Goal: Transaction & Acquisition: Purchase product/service

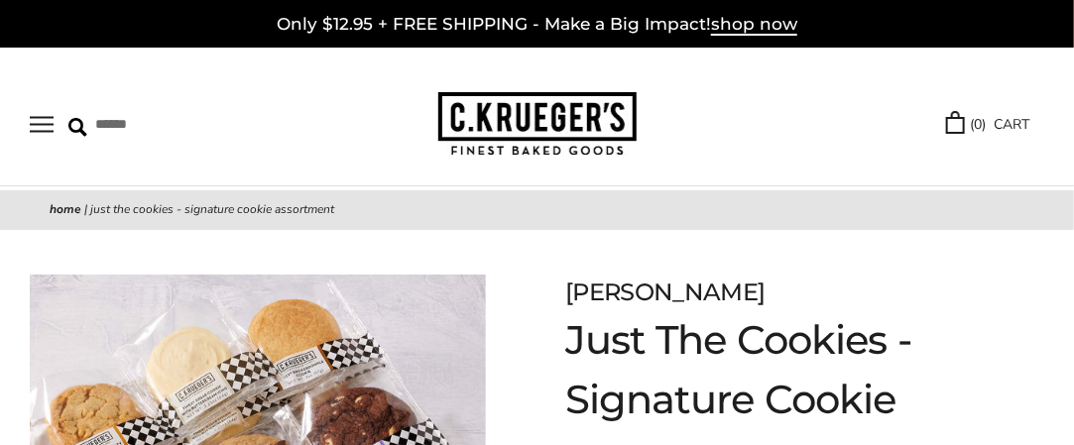
click at [54, 133] on button "Open navigation" at bounding box center [42, 124] width 24 height 17
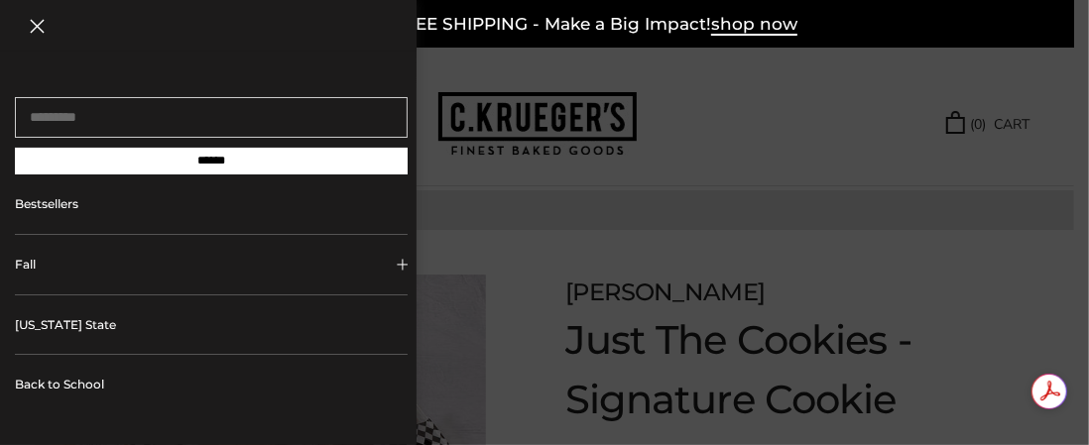
click at [101, 266] on button "Fall" at bounding box center [211, 265] width 393 height 60
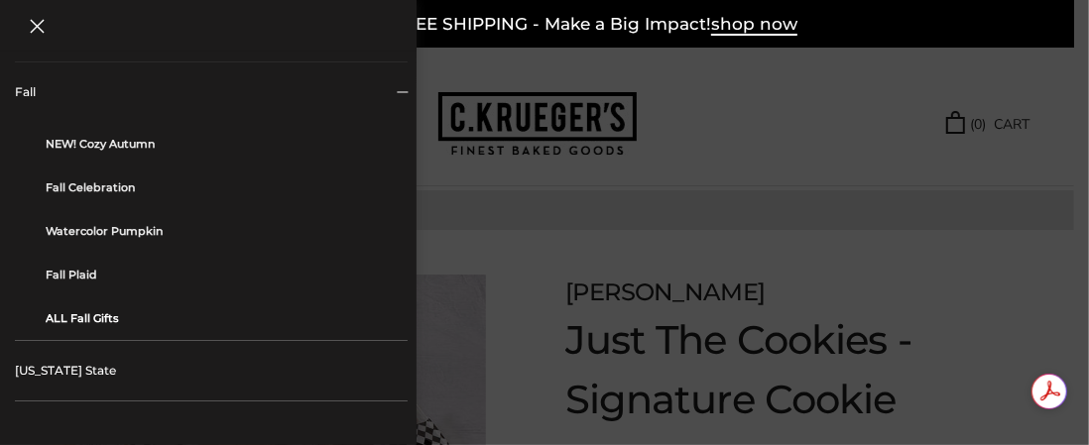
scroll to position [198, 0]
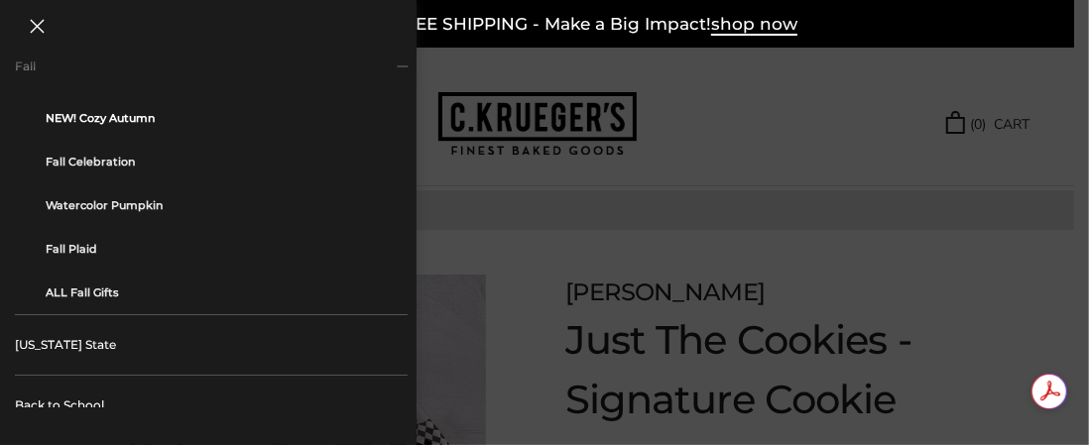
click at [92, 122] on link "NEW! Cozy Autumn" at bounding box center [219, 118] width 347 height 44
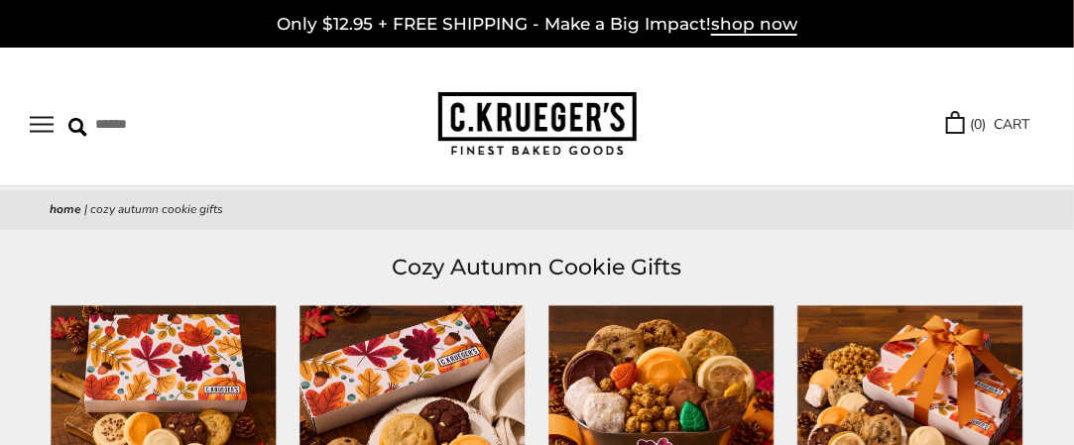
click at [52, 128] on button "Open navigation" at bounding box center [42, 124] width 24 height 17
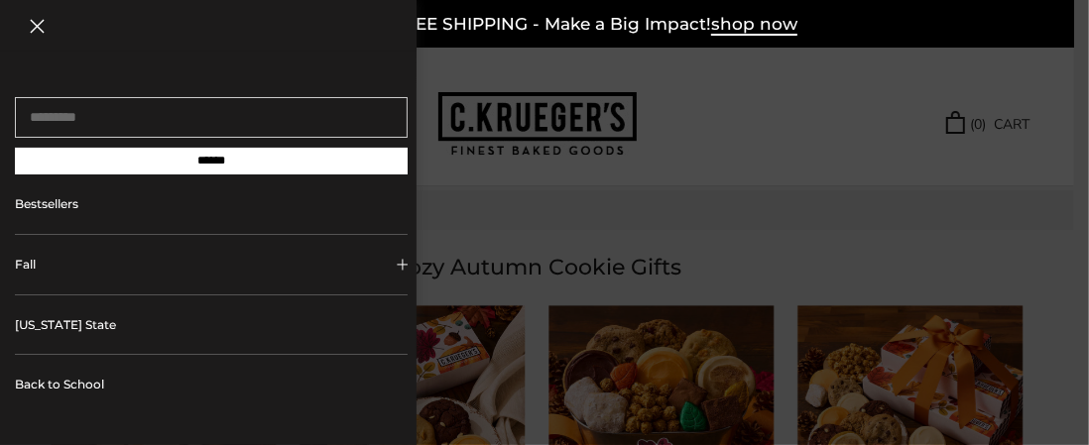
click at [397, 270] on span "Collapsible block button" at bounding box center [402, 264] width 11 height 11
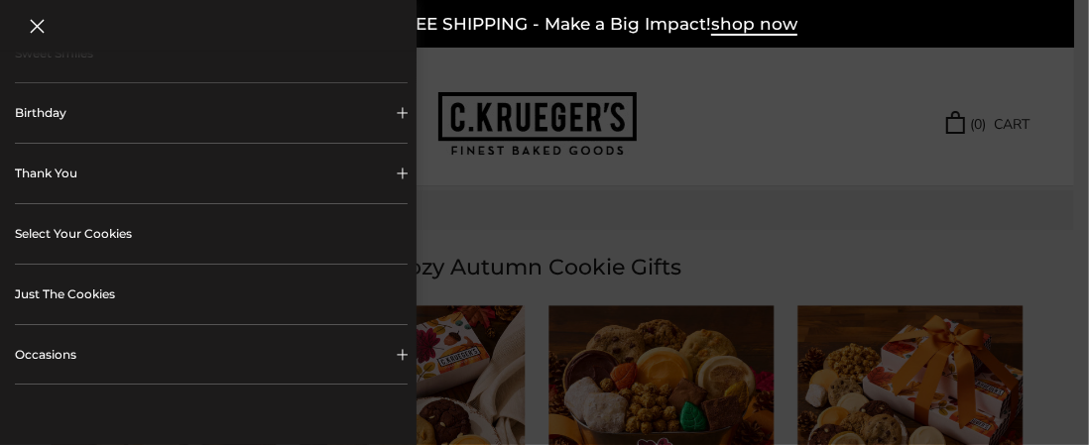
scroll to position [694, 0]
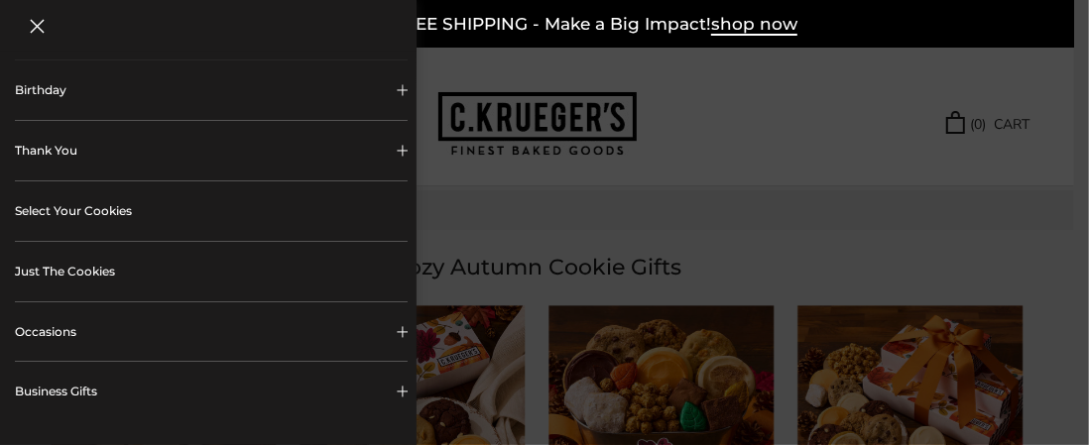
click at [57, 208] on link "Select Your Cookies" at bounding box center [211, 212] width 393 height 60
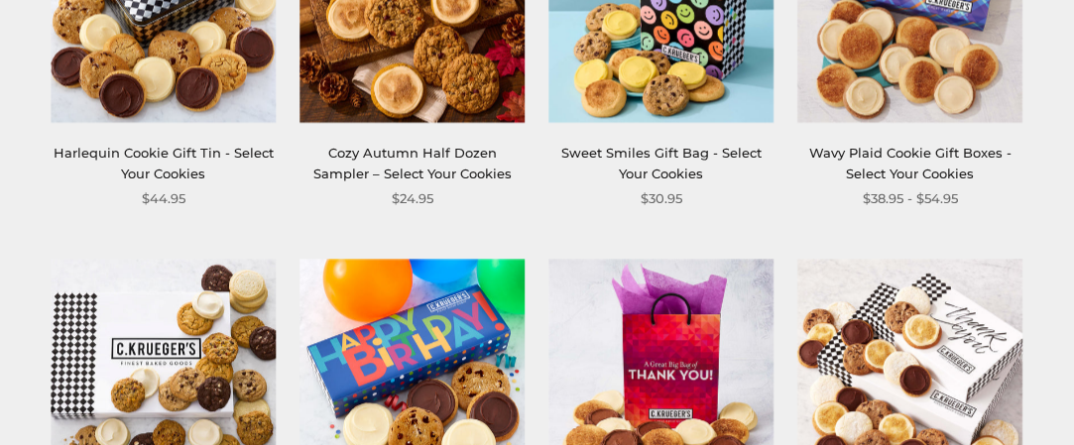
scroll to position [1290, 0]
